Goal: Check status: Check status

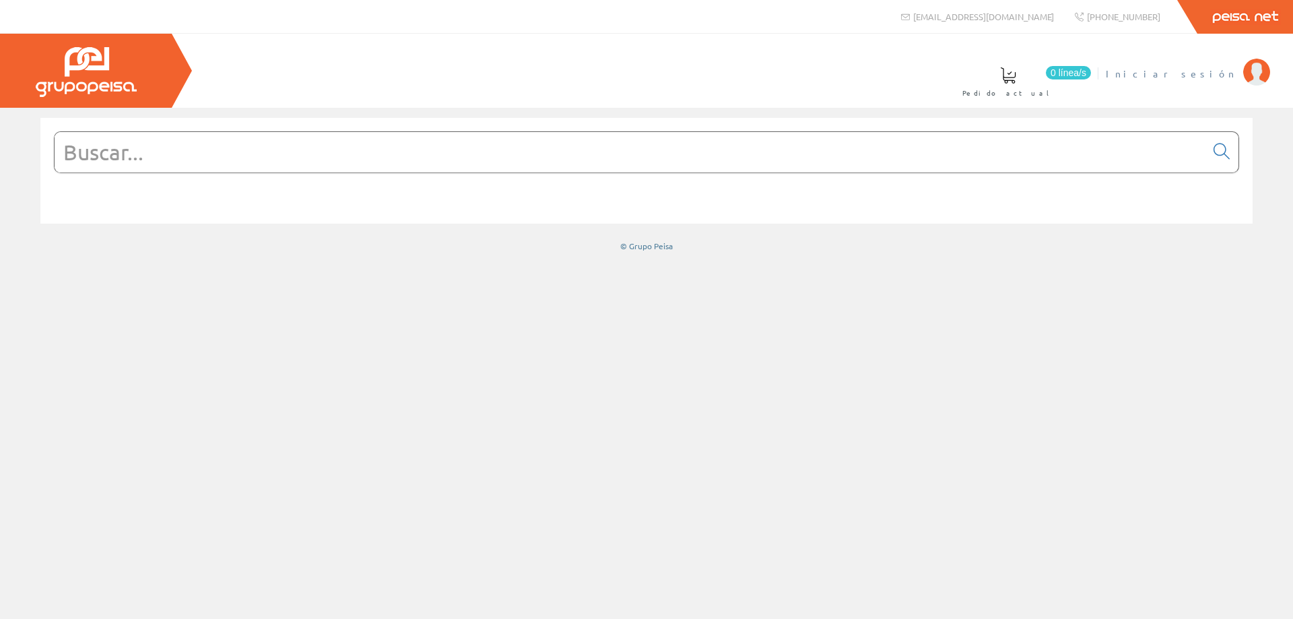
click at [1212, 65] on link "Iniciar sesión" at bounding box center [1188, 62] width 164 height 13
click at [1168, 69] on span "ELECTRICIDAD NOVO S.L." at bounding box center [1131, 73] width 209 height 13
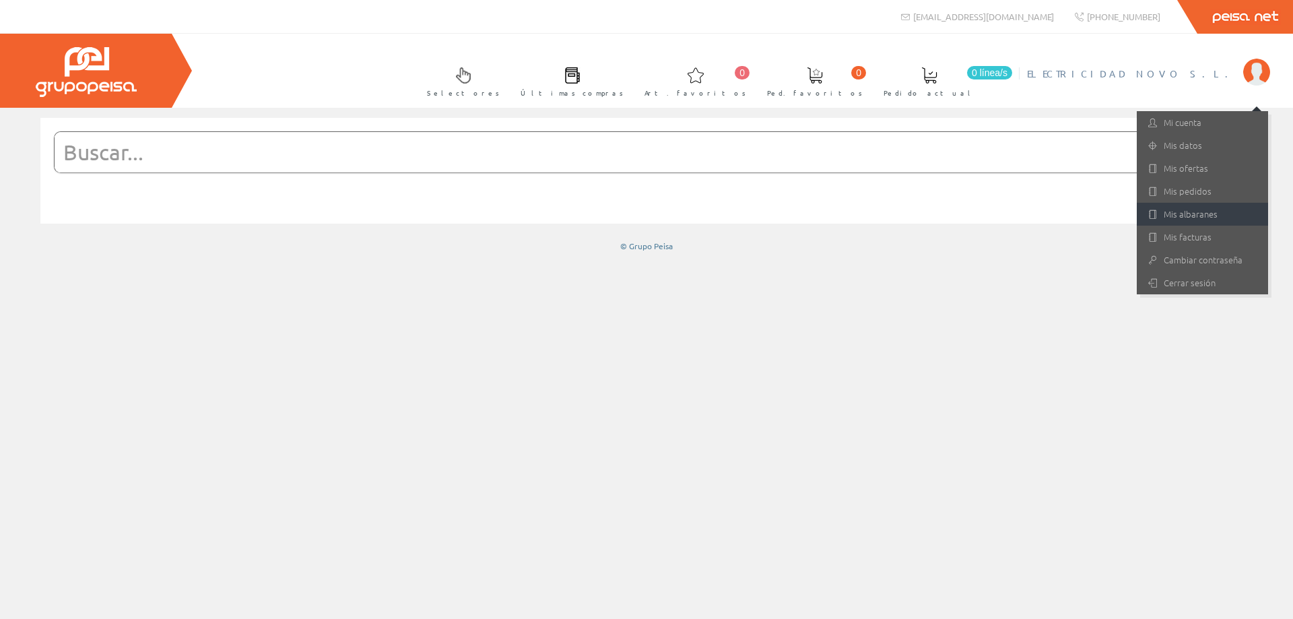
click at [1176, 215] on link "Mis albaranes" at bounding box center [1202, 214] width 131 height 23
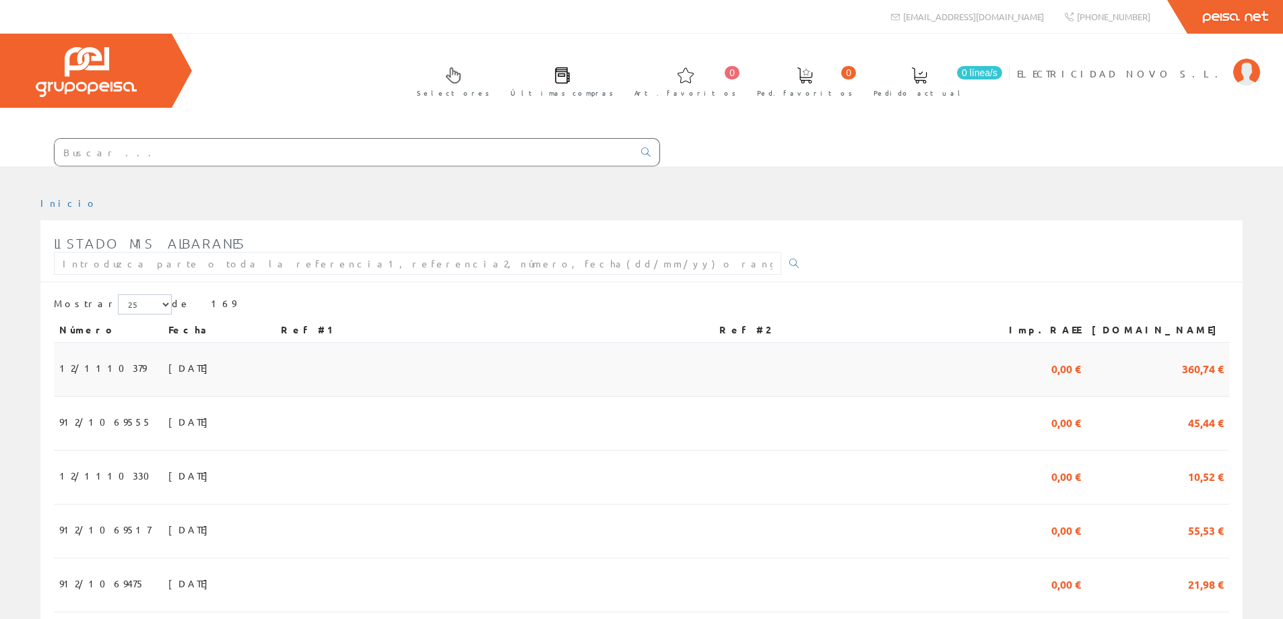
click at [91, 369] on span "12/1110379" at bounding box center [102, 367] width 87 height 23
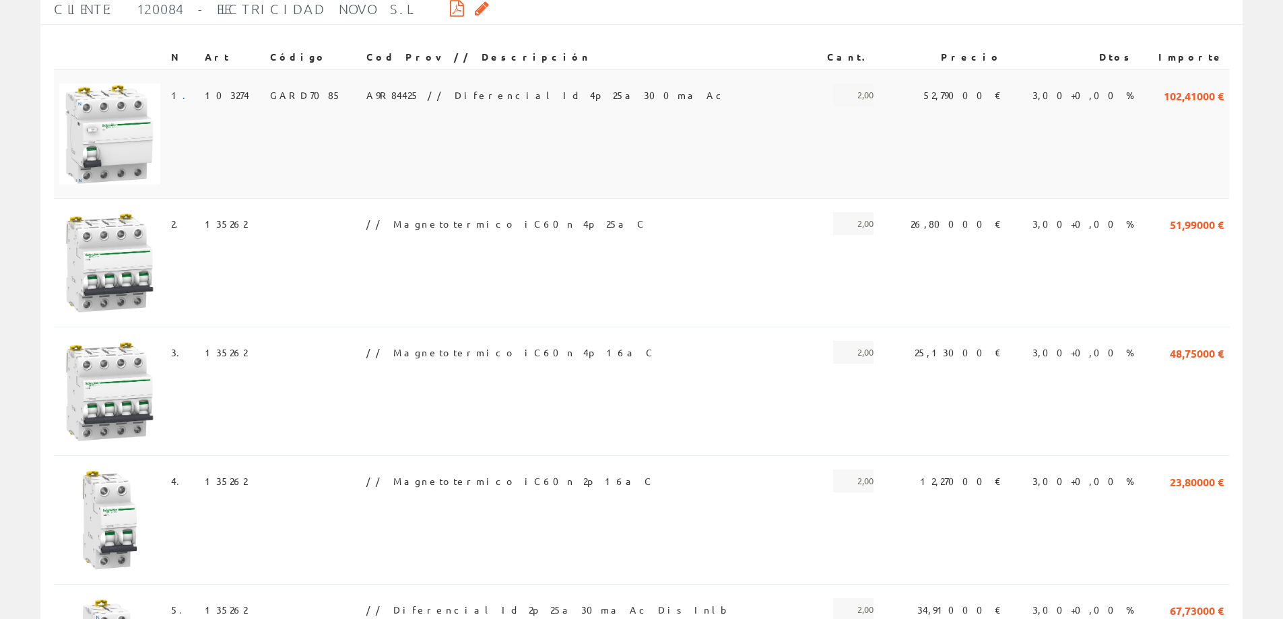
scroll to position [269, 0]
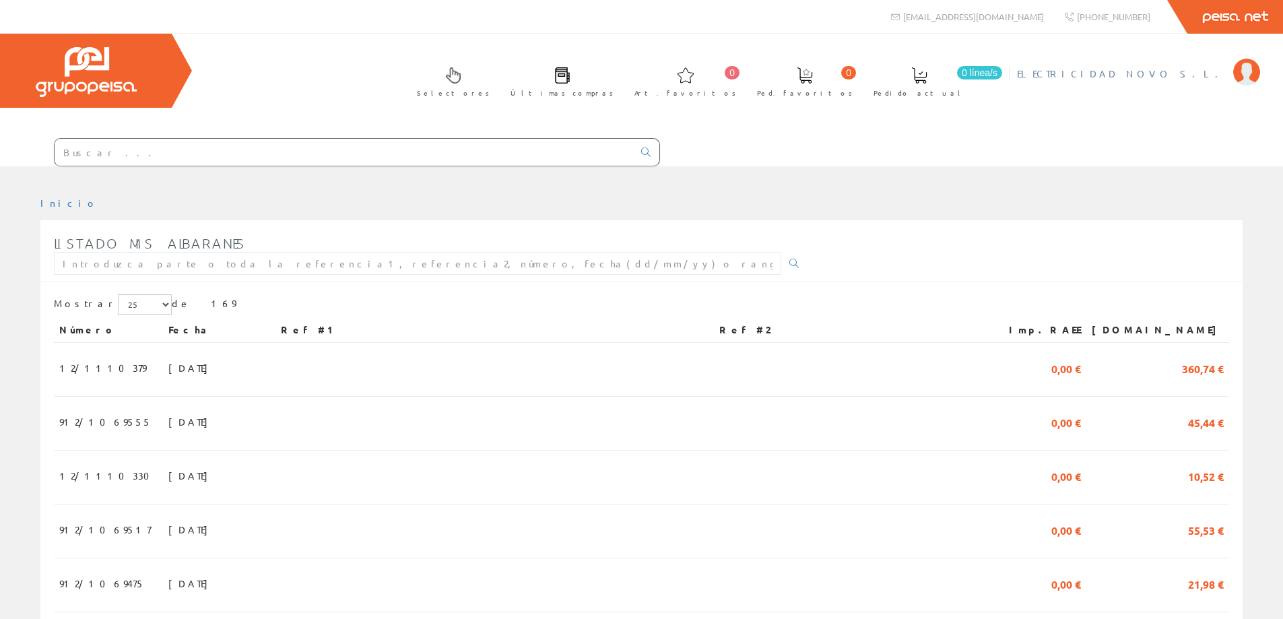
click at [1150, 73] on span "ELECTRICIDAD NOVO S.L." at bounding box center [1121, 73] width 209 height 13
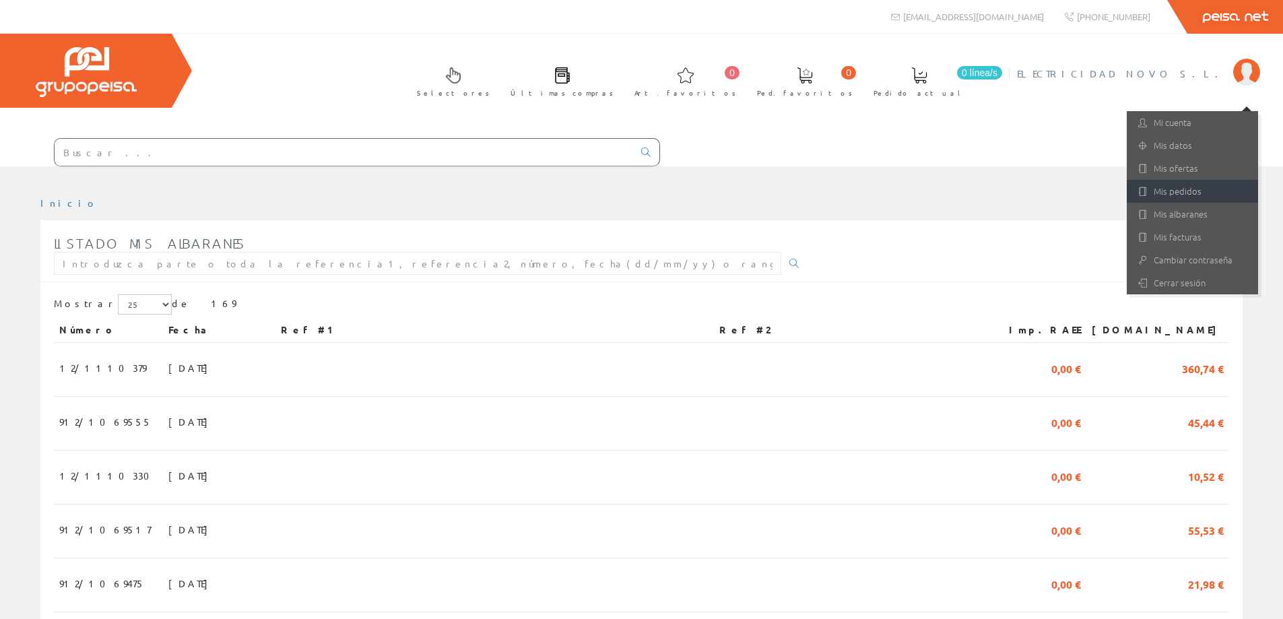
click at [1175, 185] on link "Mis pedidos" at bounding box center [1192, 191] width 131 height 23
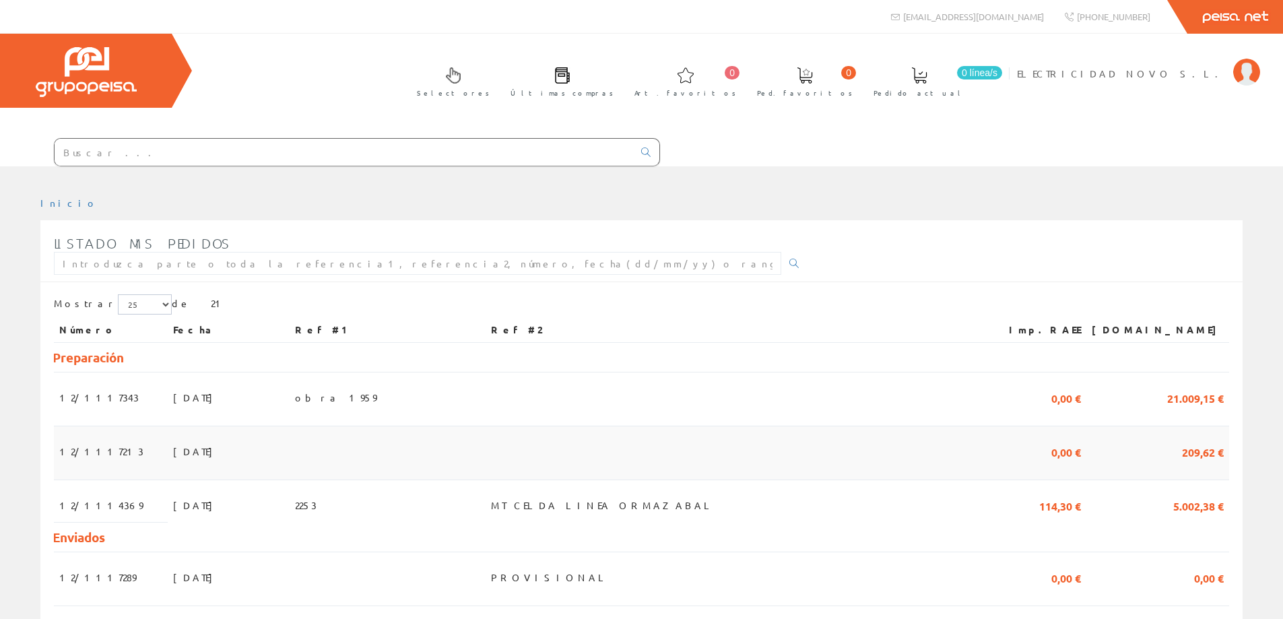
click at [75, 459] on span "12/1117213" at bounding box center [101, 451] width 84 height 23
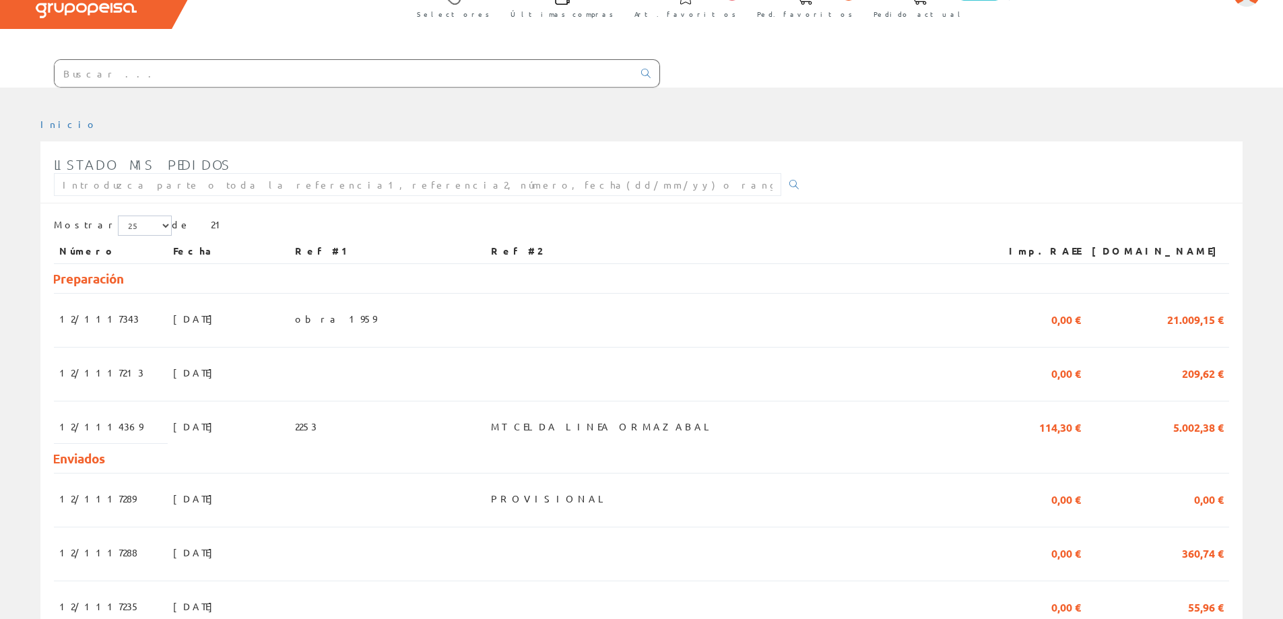
scroll to position [202, 0]
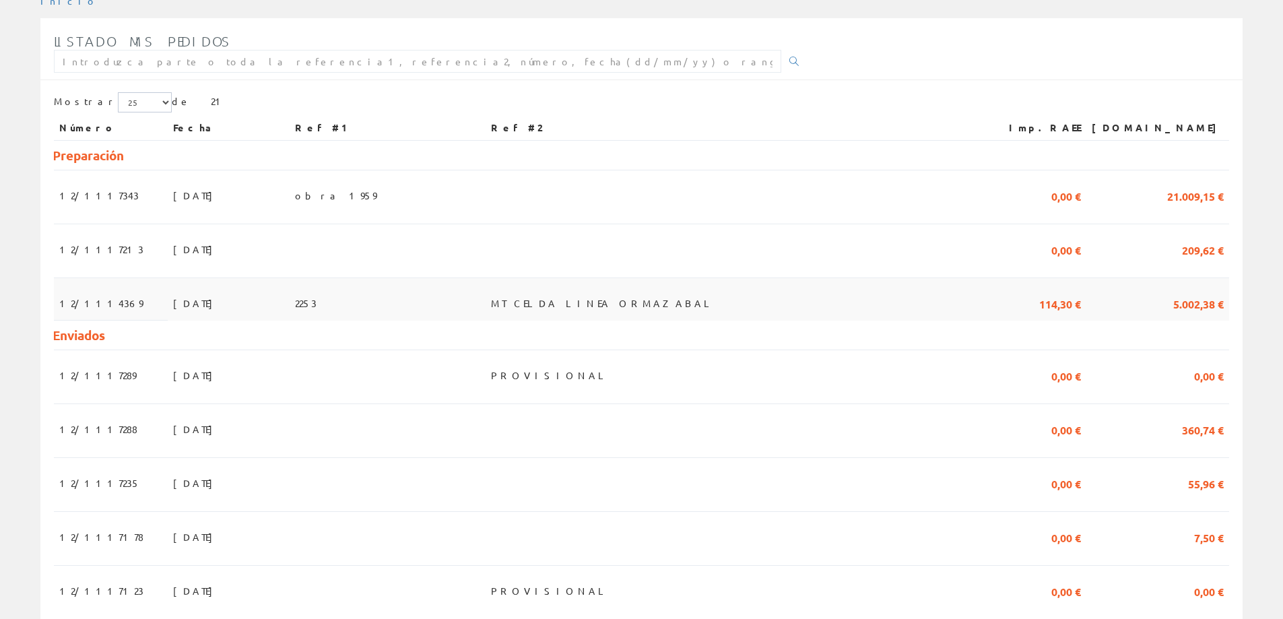
click at [86, 301] on span "12/1114369" at bounding box center [101, 303] width 84 height 23
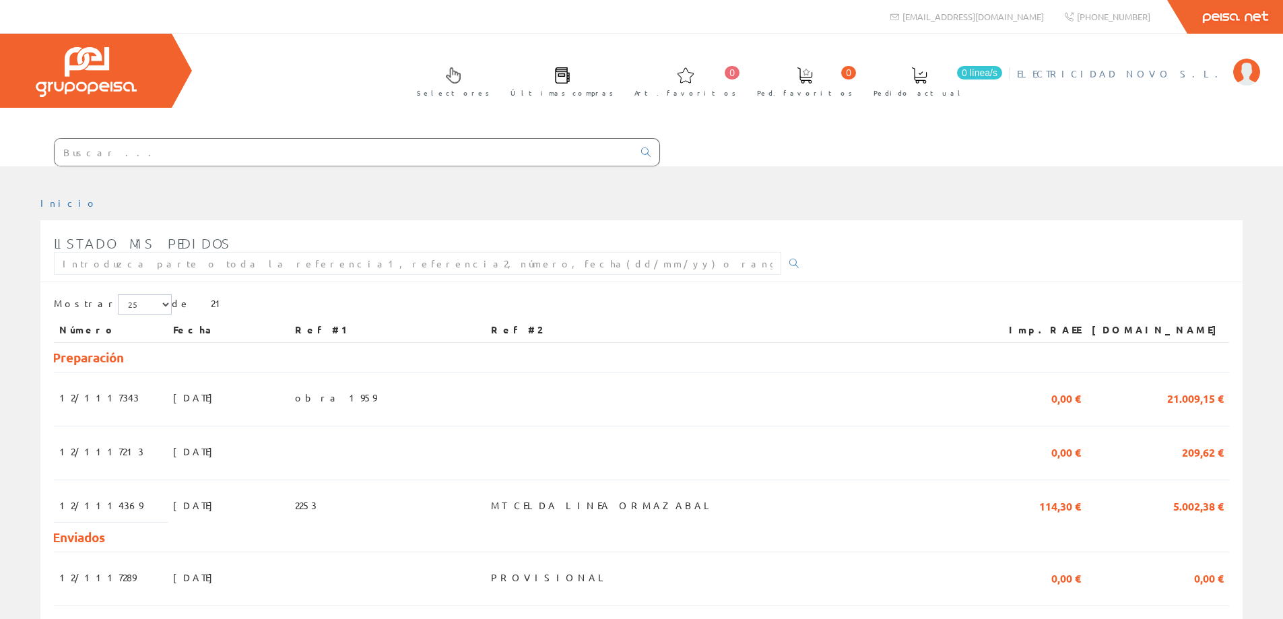
click at [1183, 77] on span "ELECTRICIDAD NOVO S.L." at bounding box center [1121, 73] width 209 height 13
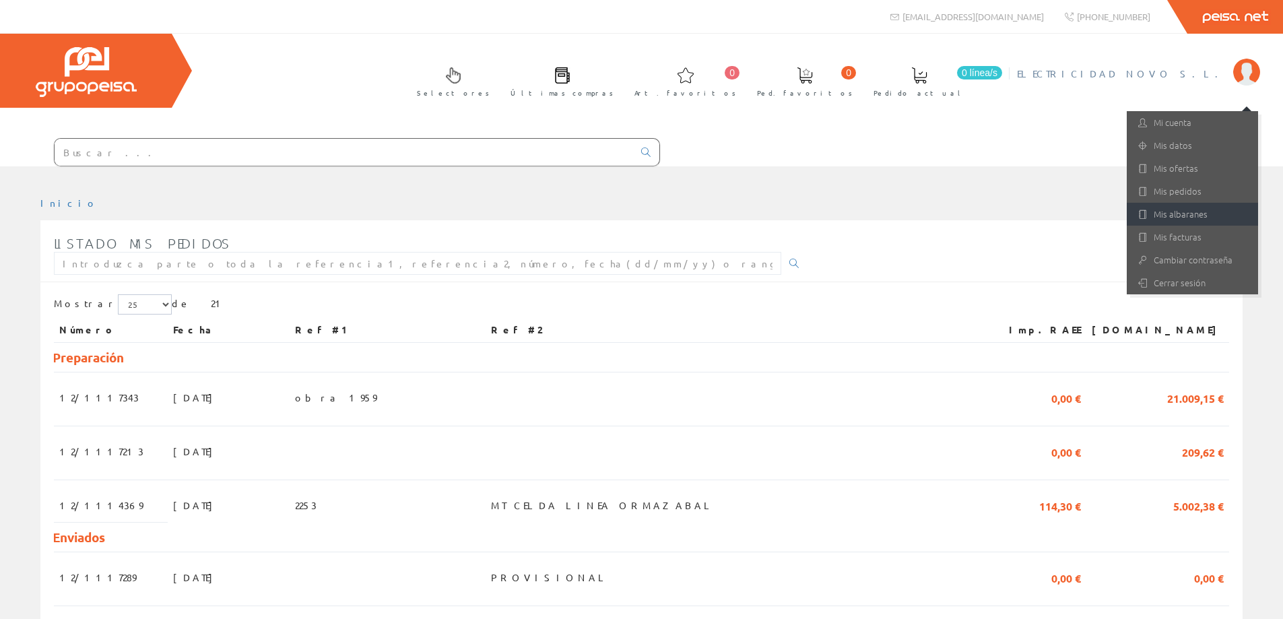
click at [1187, 211] on link "Mis albaranes" at bounding box center [1192, 214] width 131 height 23
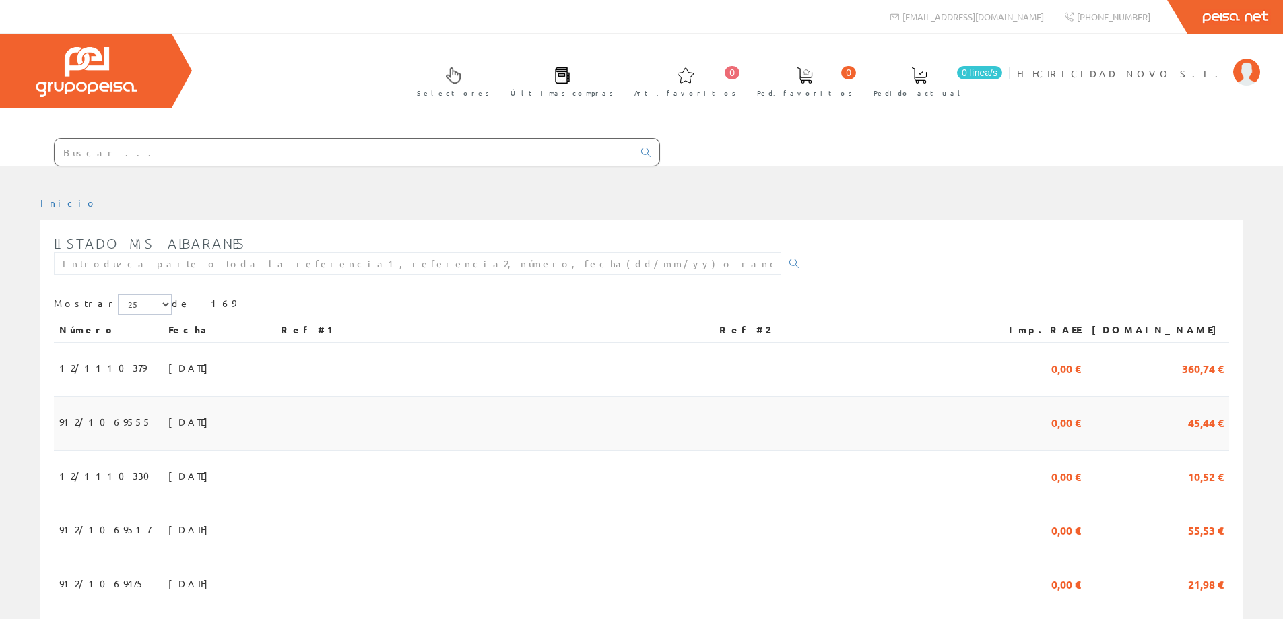
click at [77, 429] on span "912/1069555" at bounding box center [105, 421] width 92 height 23
click at [90, 370] on span "12/1110379" at bounding box center [102, 367] width 87 height 23
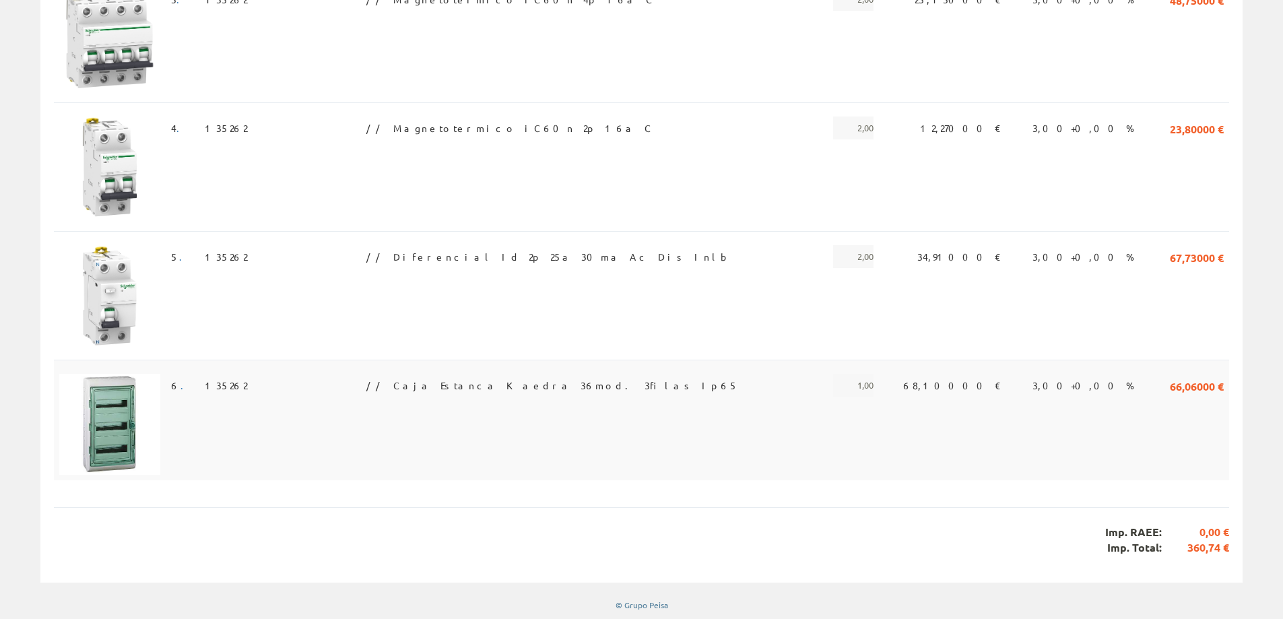
scroll to position [217, 0]
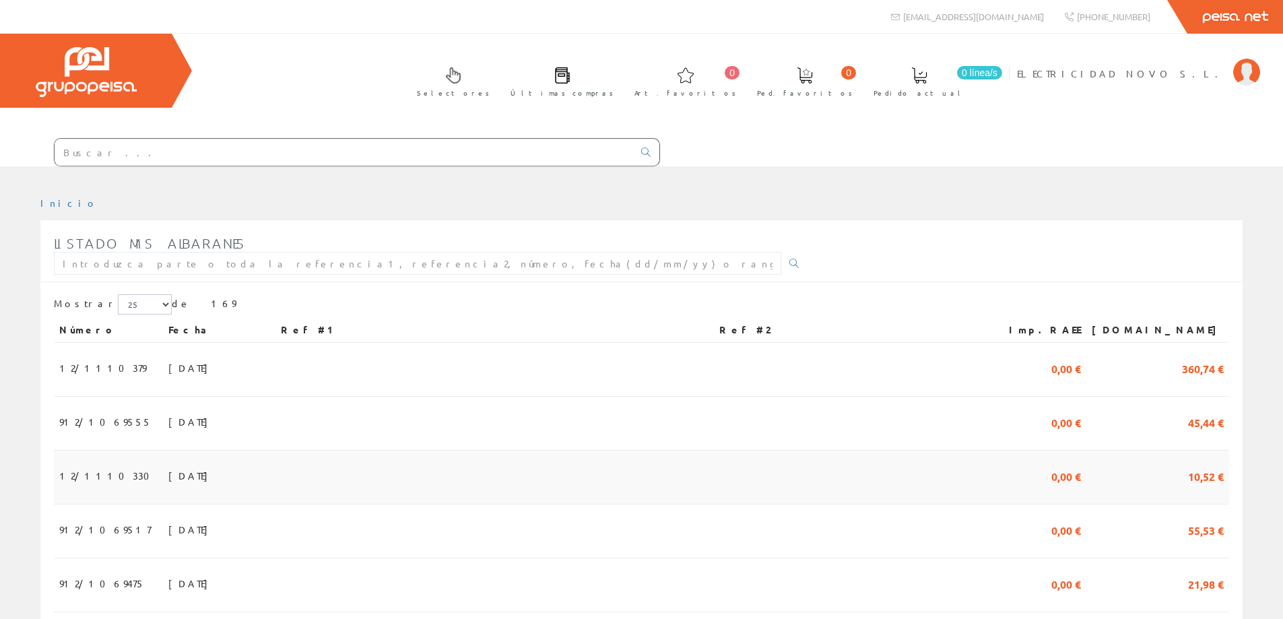
click at [81, 477] on span "12/1110330" at bounding box center [108, 475] width 98 height 23
click at [85, 431] on span "912/1069555" at bounding box center [105, 421] width 92 height 23
